Goal: Transaction & Acquisition: Purchase product/service

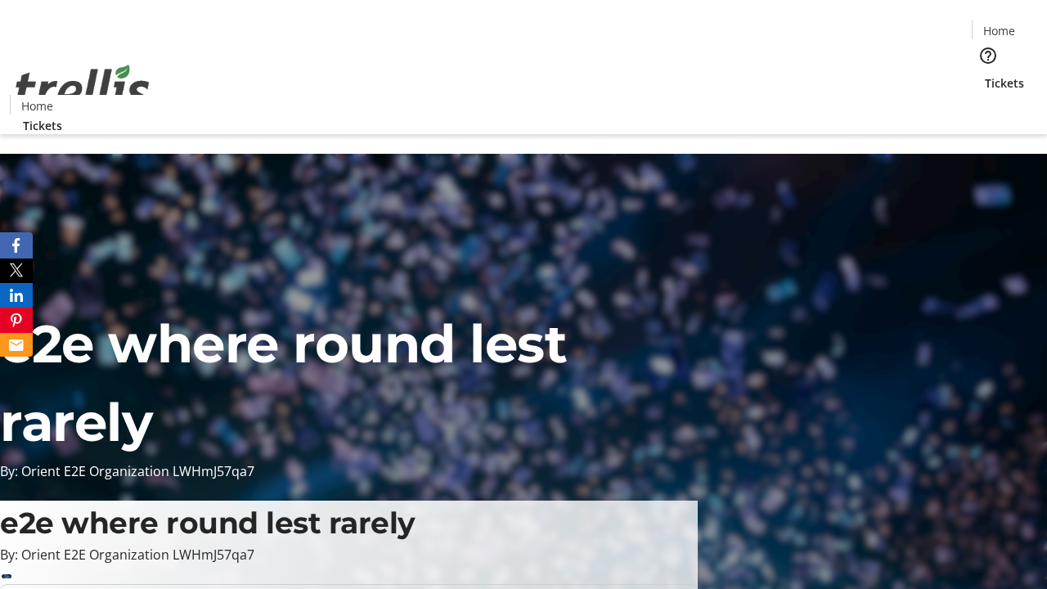
click at [985, 74] on span "Tickets" at bounding box center [1004, 82] width 39 height 17
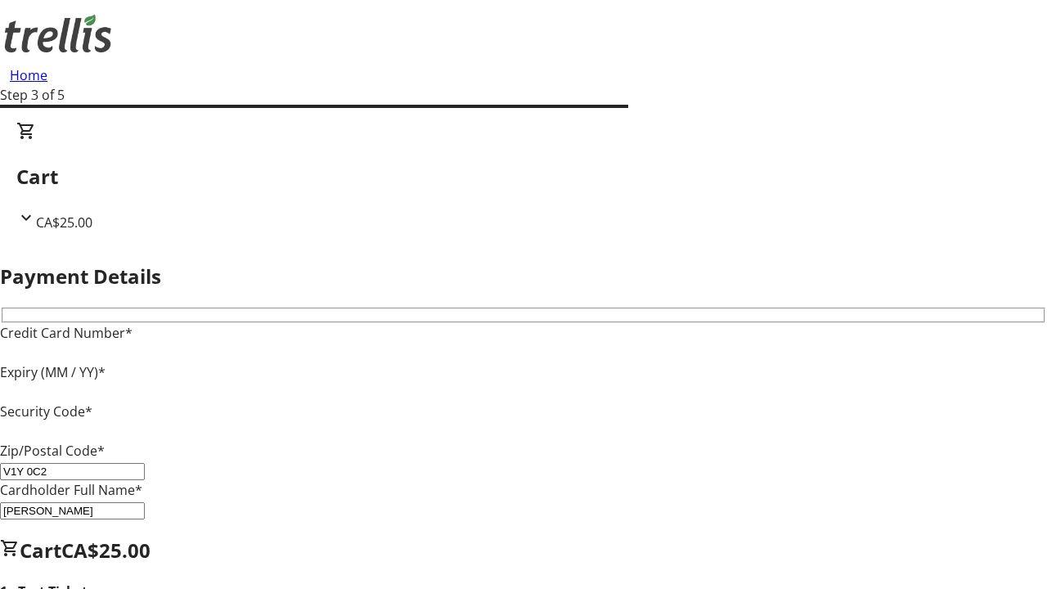
type input "V1Y 0C2"
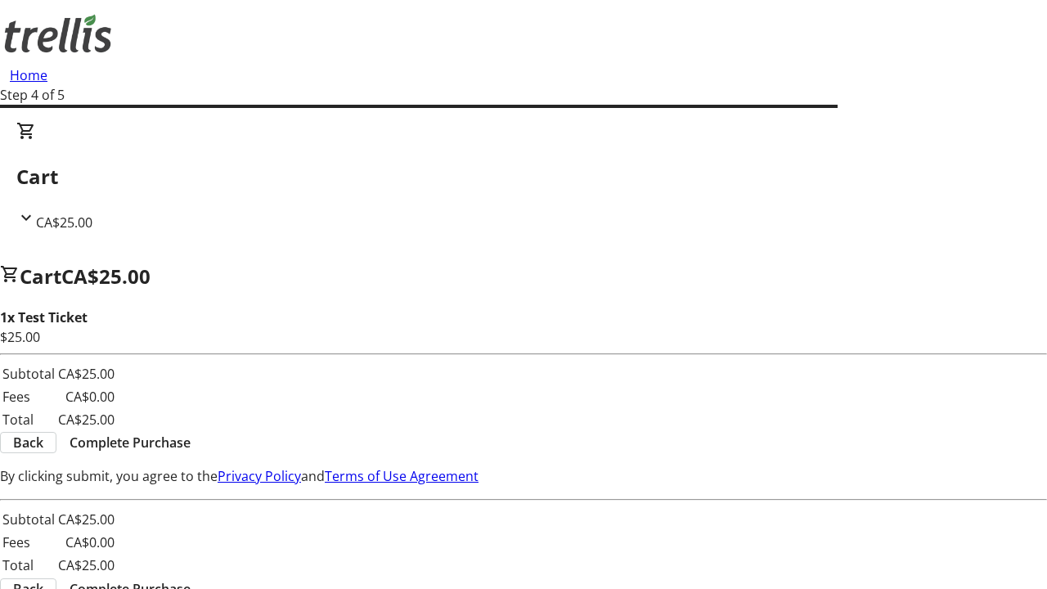
click at [191, 433] on span "Complete Purchase" at bounding box center [130, 443] width 121 height 20
